Goal: Entertainment & Leisure: Consume media (video, audio)

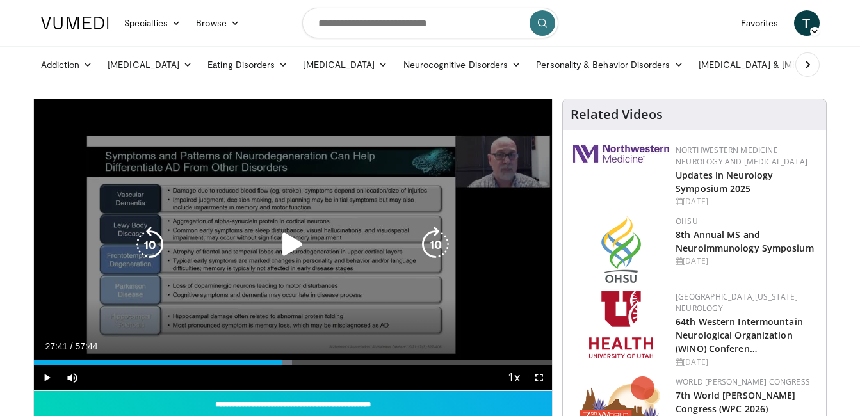
click at [290, 245] on icon "Video Player" at bounding box center [293, 245] width 36 height 36
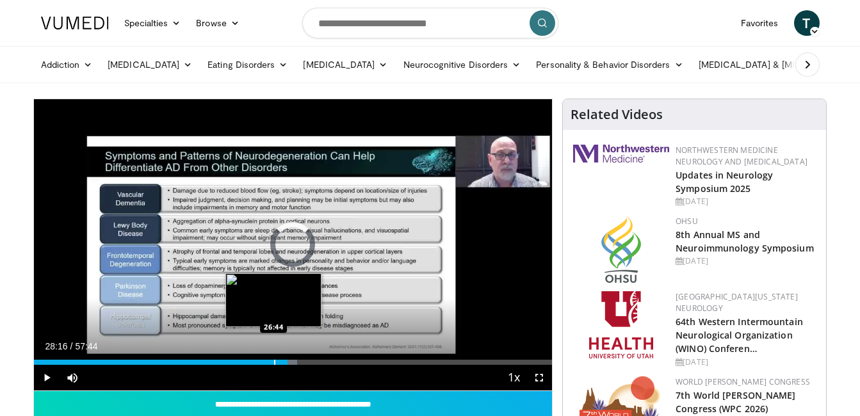
click at [274, 363] on div "Progress Bar" at bounding box center [274, 362] width 1 height 5
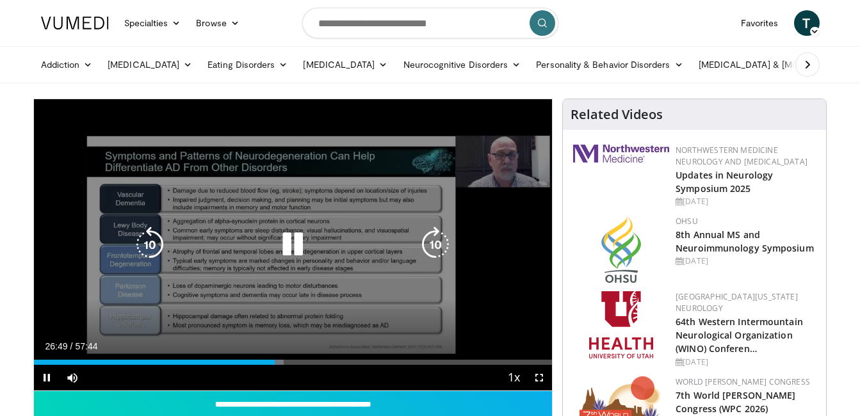
click at [309, 249] on icon "Video Player" at bounding box center [293, 245] width 36 height 36
click at [296, 248] on icon "Video Player" at bounding box center [293, 245] width 36 height 36
click at [296, 243] on icon "Video Player" at bounding box center [293, 245] width 36 height 36
click at [288, 245] on icon "Video Player" at bounding box center [293, 245] width 36 height 36
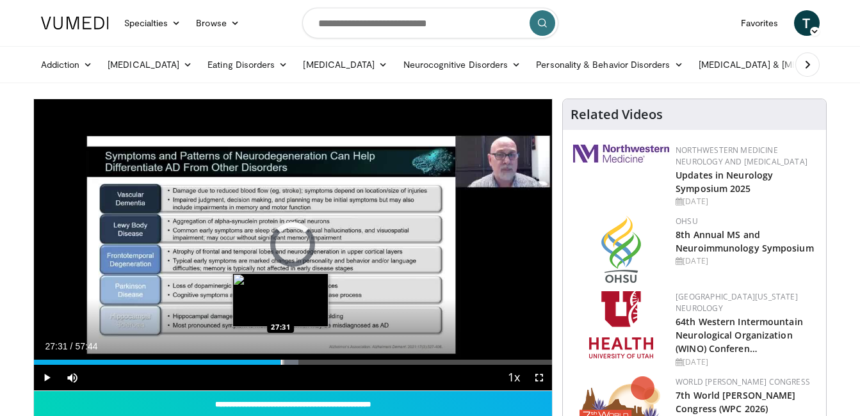
click at [281, 363] on div "Progress Bar" at bounding box center [281, 362] width 1 height 5
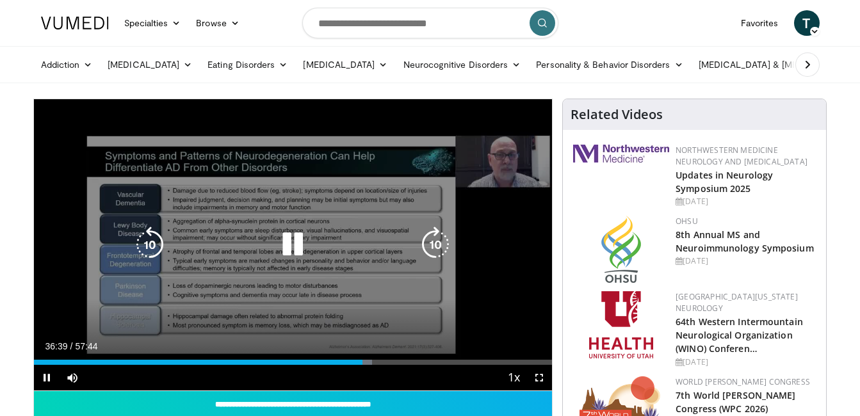
click at [293, 250] on icon "Video Player" at bounding box center [293, 245] width 36 height 36
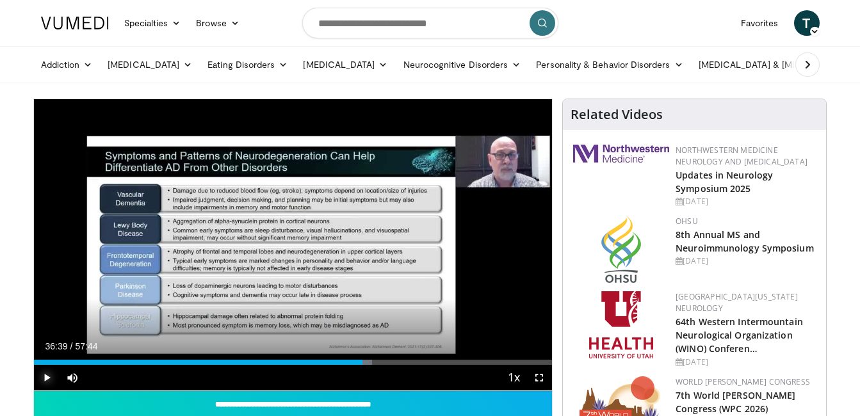
click at [47, 382] on span "Video Player" at bounding box center [47, 378] width 26 height 26
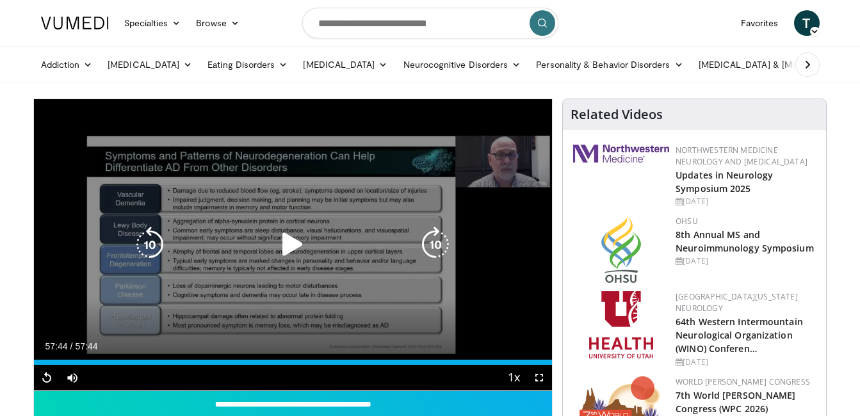
click at [305, 284] on div "10 seconds Tap to unmute" at bounding box center [293, 244] width 519 height 291
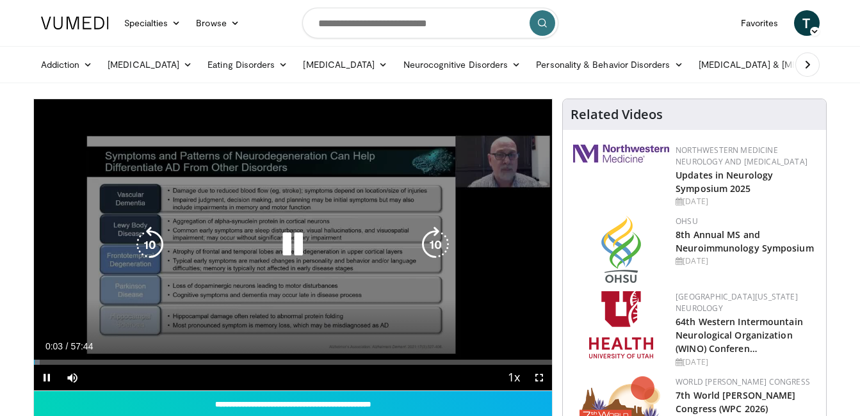
click at [293, 247] on icon "Video Player" at bounding box center [293, 245] width 36 height 36
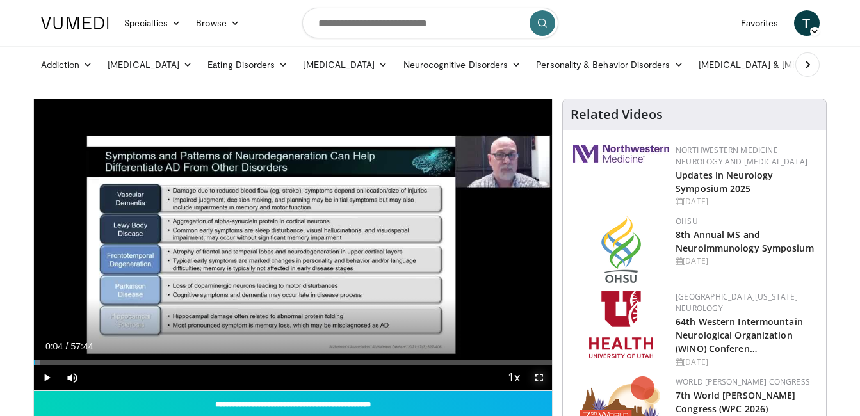
click at [536, 365] on span "Video Player" at bounding box center [540, 378] width 26 height 26
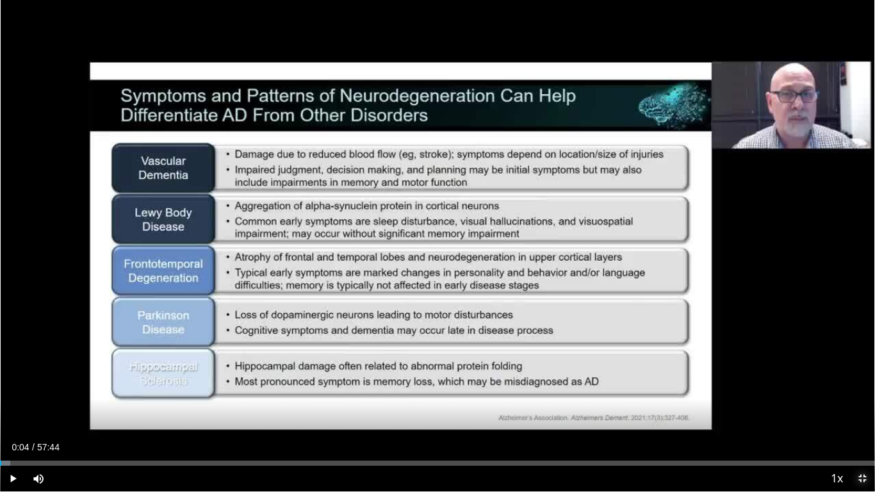
click at [860, 416] on span "Video Player" at bounding box center [862, 479] width 26 height 26
